Goal: Navigation & Orientation: Find specific page/section

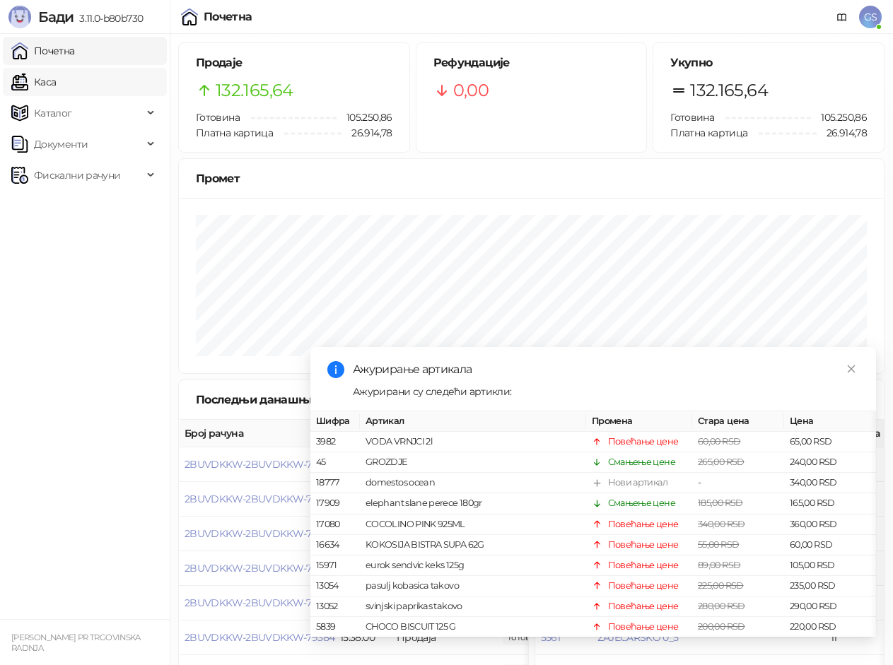
click at [56, 74] on link "Каса" at bounding box center [33, 82] width 45 height 28
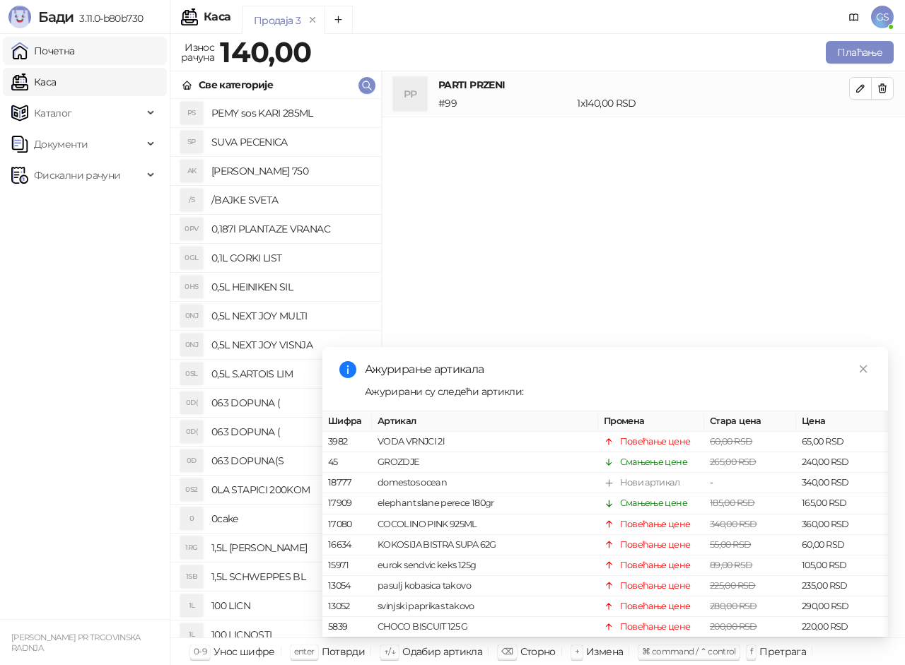
click at [75, 47] on link "Почетна" at bounding box center [43, 51] width 64 height 28
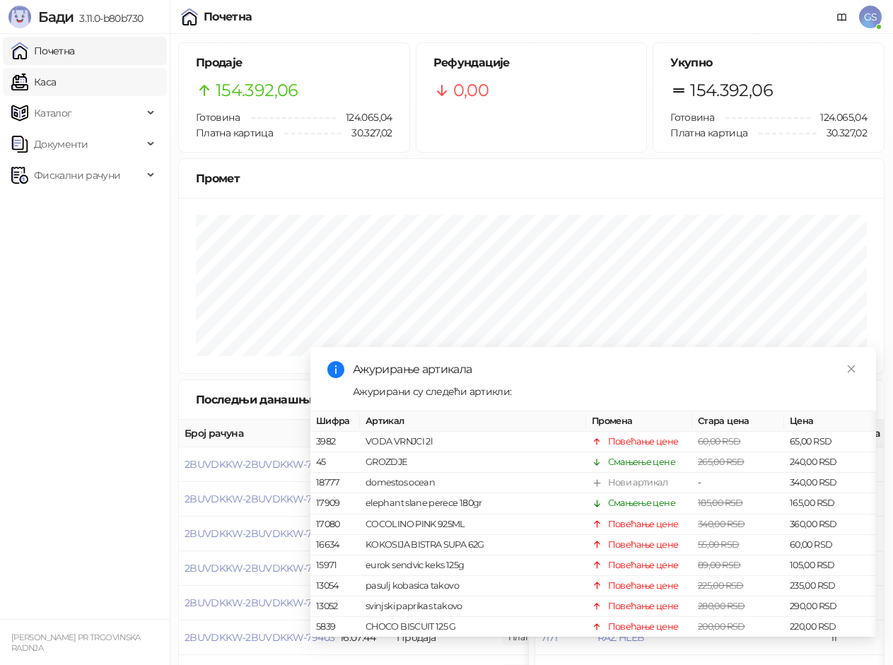
click at [56, 81] on link "Каса" at bounding box center [33, 82] width 45 height 28
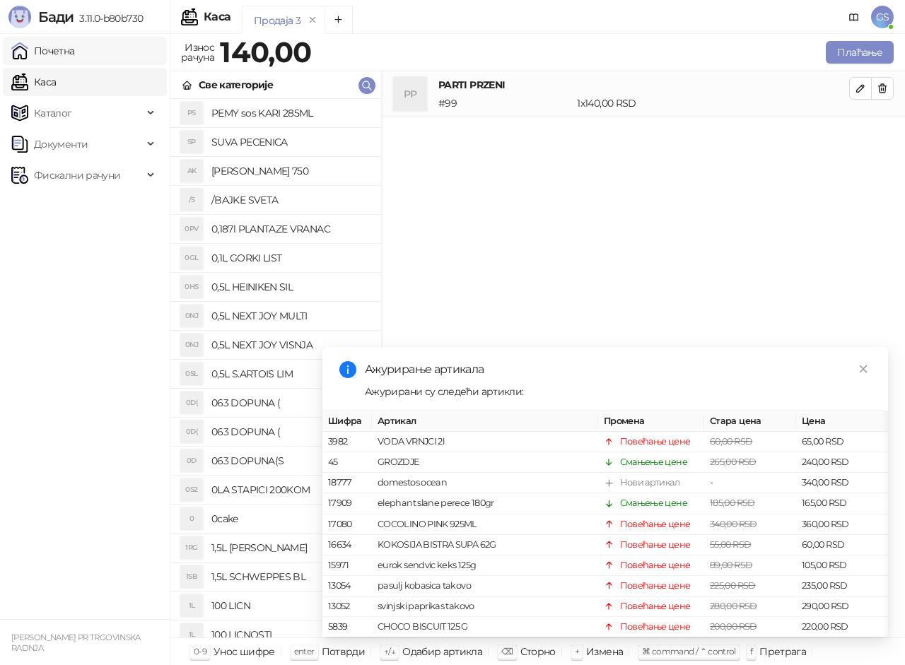
click at [75, 47] on link "Почетна" at bounding box center [43, 51] width 64 height 28
